Goal: Information Seeking & Learning: Check status

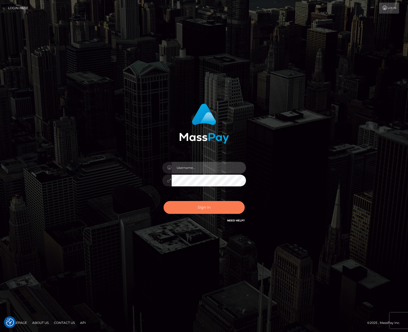
type input "[PERSON_NAME].whop"
click at [192, 205] on button "Sign in" at bounding box center [203, 207] width 81 height 13
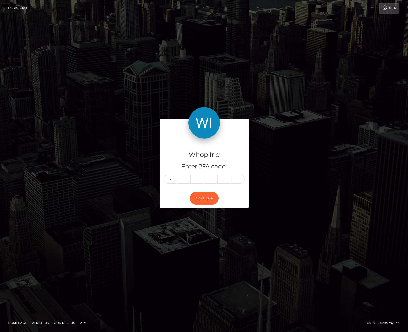
type input "8"
type input "7"
type input "2"
type input "7"
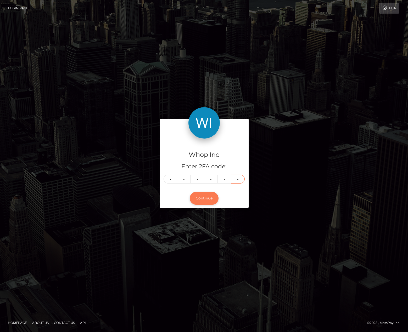
type input "8"
click at [202, 195] on button "Continue" at bounding box center [204, 198] width 29 height 13
click at [199, 197] on button "Continue" at bounding box center [204, 198] width 29 height 13
drag, startPoint x: 68, startPoint y: 140, endPoint x: 101, endPoint y: 142, distance: 33.0
click at [69, 140] on div "Whop Inc Enter 2FA code: 8 7 2 2 7 8 872278 Continue" at bounding box center [204, 166] width 298 height 94
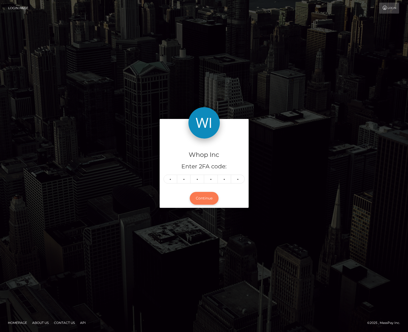
click at [202, 196] on button "Continue" at bounding box center [204, 198] width 29 height 13
click at [315, 43] on div "Whop Inc Enter 2FA code: 8 7 2 2 7 8 872278 Continue Homepage" at bounding box center [204, 166] width 408 height 332
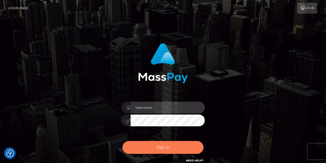
type input "[PERSON_NAME].whop"
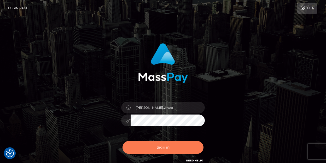
click at [171, 149] on button "Sign in" at bounding box center [163, 147] width 81 height 13
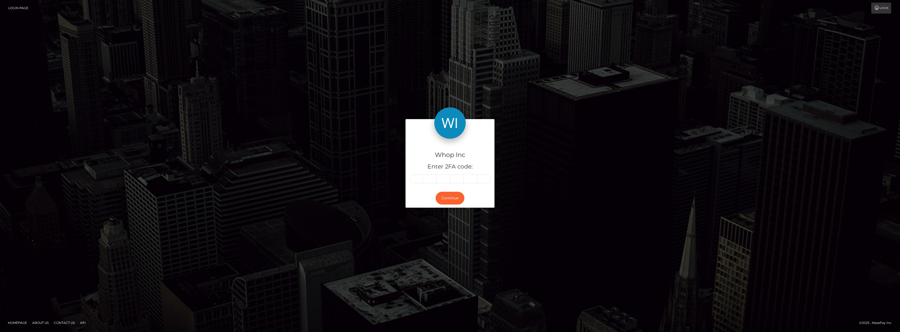
click at [326, 162] on input "text" at bounding box center [416, 179] width 14 height 9
type input "9"
type input "8"
type input "3"
type input "1"
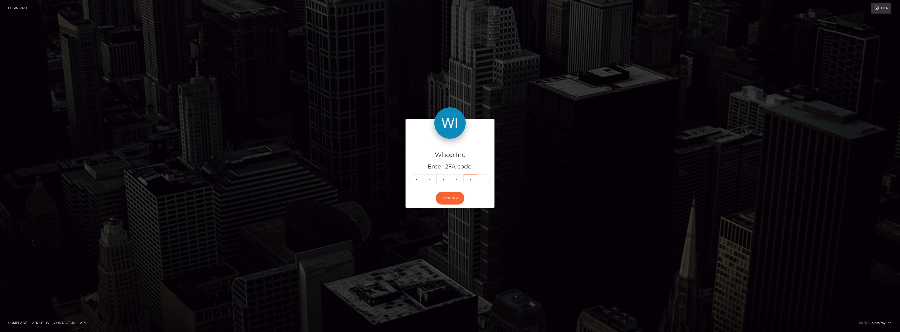
type input "0"
type input "9"
click at [326, 162] on button "Continue" at bounding box center [450, 198] width 29 height 13
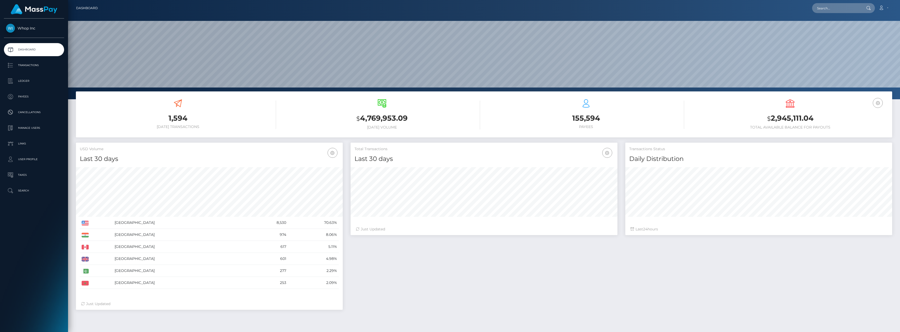
scroll to position [93, 267]
click at [31, 82] on p "Ledger" at bounding box center [34, 81] width 56 height 8
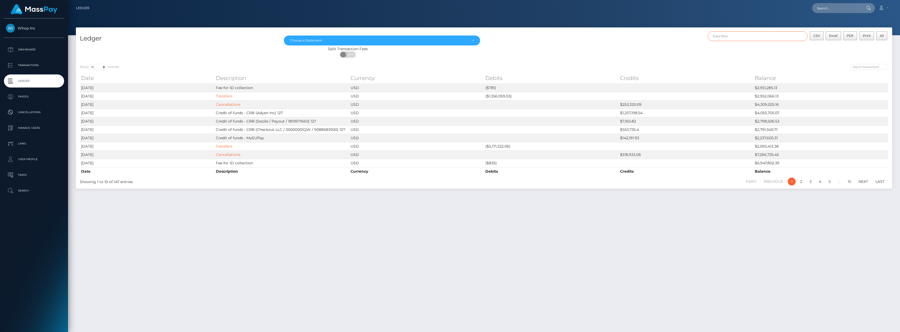
click at [749, 40] on input "text" at bounding box center [758, 36] width 100 height 10
click at [831, 114] on button "Apply" at bounding box center [826, 113] width 14 height 6
type input "[DATE] - [DATE]"
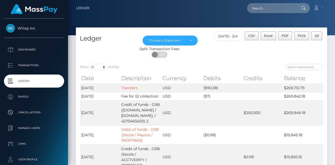
scroll to position [78, 0]
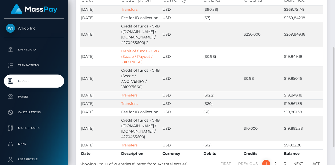
click at [128, 93] on link "Transfers" at bounding box center [129, 95] width 16 height 5
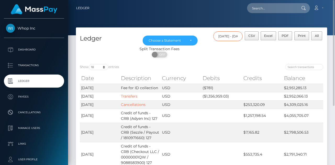
click at [227, 37] on input "07/01/2025 - 07/31/2025" at bounding box center [228, 36] width 30 height 10
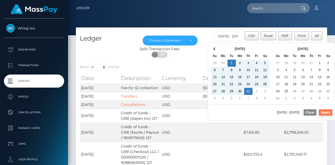
click at [319, 112] on button "Apply" at bounding box center [326, 112] width 14 height 6
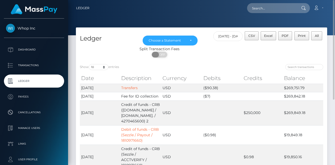
click at [163, 55] on span "OFF" at bounding box center [161, 55] width 13 height 6
checkbox input "true"
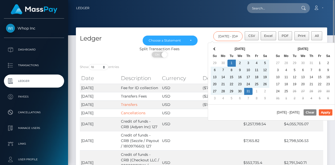
click at [231, 35] on input "[DATE] - [DATE]" at bounding box center [228, 36] width 30 height 10
click at [325, 111] on button "Apply" at bounding box center [326, 112] width 14 height 6
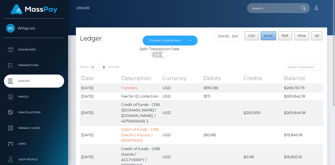
click at [272, 37] on span "Excel" at bounding box center [268, 36] width 8 height 4
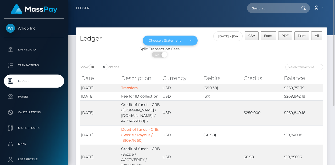
click at [185, 38] on div "Choose a Statement" at bounding box center [170, 41] width 55 height 10
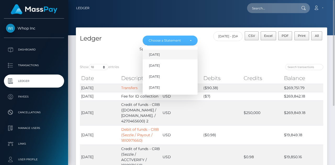
click at [160, 52] on span "May 2025" at bounding box center [154, 54] width 11 height 5
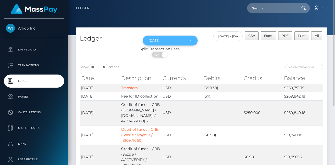
click at [187, 41] on div "May 2025" at bounding box center [170, 40] width 43 height 4
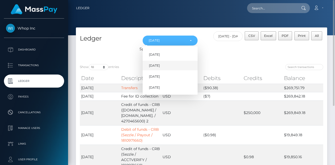
click at [169, 65] on link "Jun 2025" at bounding box center [170, 66] width 55 height 10
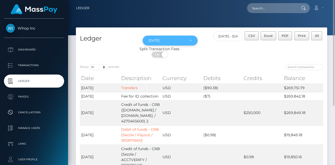
click at [179, 42] on div "[DATE]" at bounding box center [167, 40] width 37 height 4
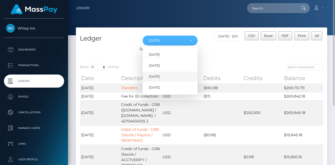
click at [165, 77] on link "[DATE]" at bounding box center [170, 77] width 55 height 10
select select "[DATE]"
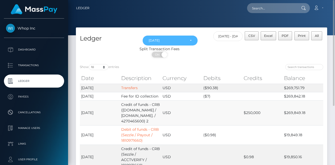
scroll to position [26, 0]
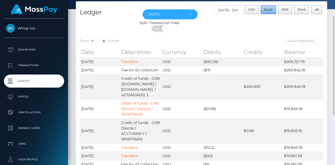
click at [269, 9] on span "Excel" at bounding box center [268, 10] width 8 height 4
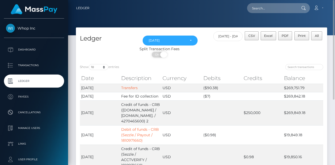
click at [158, 56] on span "ON" at bounding box center [157, 55] width 13 height 6
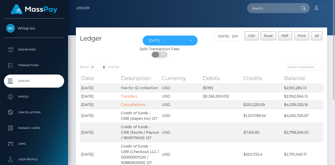
click at [165, 56] on span "OFF" at bounding box center [161, 55] width 13 height 6
checkbox input "true"
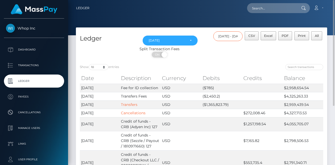
click at [231, 37] on input "[DATE] - [DATE]" at bounding box center [228, 36] width 30 height 10
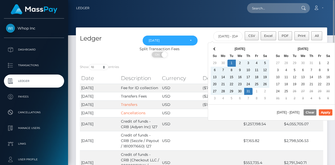
click at [190, 67] on div "Show 10 25 50 100 250 entries" at bounding box center [139, 67] width 118 height 7
click at [227, 32] on input "[DATE] - [DATE]" at bounding box center [228, 36] width 30 height 10
click at [323, 109] on button "Apply" at bounding box center [326, 112] width 14 height 6
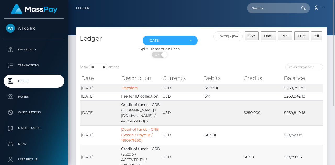
scroll to position [78, 0]
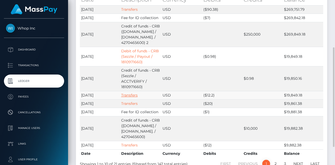
click at [132, 93] on link "Transfers" at bounding box center [129, 95] width 16 height 5
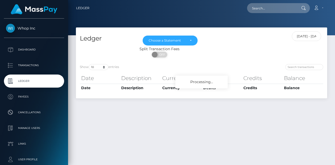
select select "[DATE]"
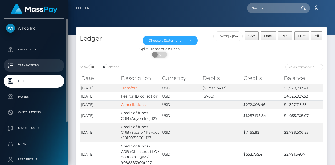
click at [32, 67] on p "Transactions" at bounding box center [34, 65] width 56 height 8
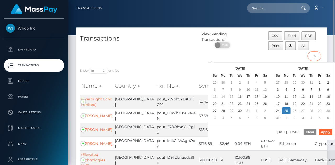
click at [318, 56] on input "text" at bounding box center [314, 56] width 14 height 10
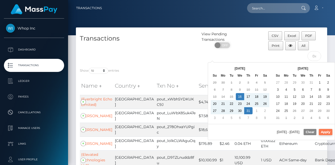
click at [326, 132] on button "Apply" at bounding box center [326, 132] width 14 height 6
type input "[DATE] - [DATE]"
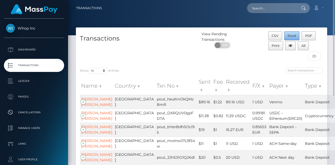
click at [291, 36] on span "Excel" at bounding box center [291, 36] width 8 height 4
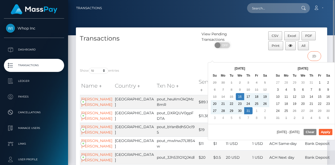
click at [313, 54] on input "07/16/2025 - 07/31/2025" at bounding box center [314, 56] width 14 height 10
click at [153, 58] on div "Transactions" at bounding box center [139, 47] width 126 height 32
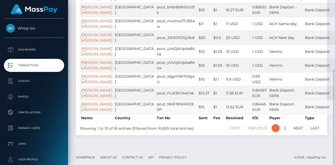
scroll to position [120, 0]
click at [317, 128] on link "Last" at bounding box center [314, 128] width 15 height 8
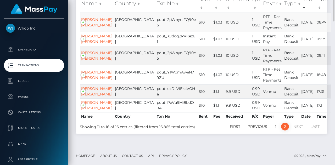
scroll to position [0, 0]
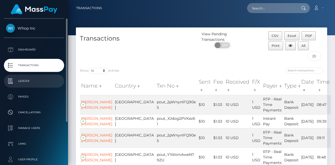
click at [18, 82] on p "Ledger" at bounding box center [34, 81] width 56 height 8
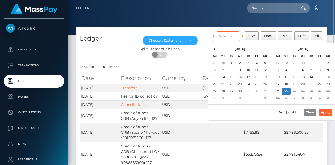
click at [231, 38] on input "text" at bounding box center [228, 36] width 30 height 10
click at [212, 49] on th at bounding box center [215, 49] width 8 height 7
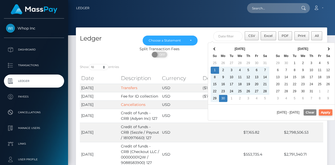
click at [327, 113] on button "Apply" at bounding box center [326, 112] width 14 height 6
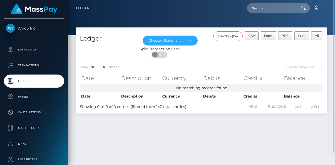
click at [223, 36] on input "06/01/2025 - 06/30/2025" at bounding box center [228, 36] width 30 height 10
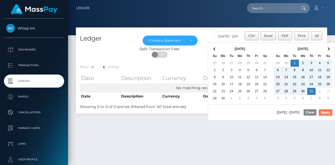
click at [328, 112] on button "Apply" at bounding box center [326, 112] width 14 height 6
type input "07/01/2025 - 07/31/2025"
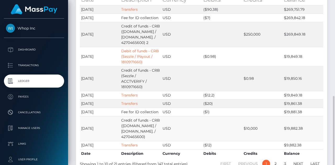
scroll to position [109, 0]
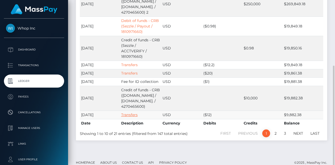
click at [129, 112] on link "Transfers" at bounding box center [129, 114] width 16 height 5
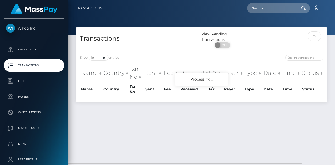
scroll to position [14, 0]
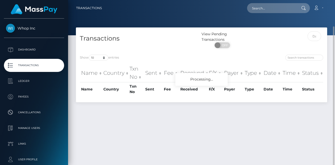
scroll to position [14, 0]
